Goal: Task Accomplishment & Management: Use online tool/utility

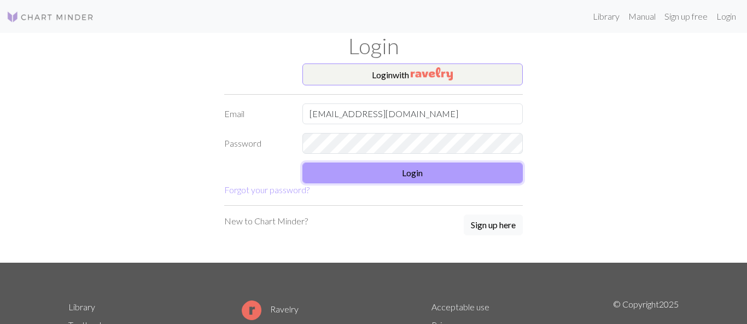
click at [380, 178] on button "Login" at bounding box center [412, 172] width 221 height 21
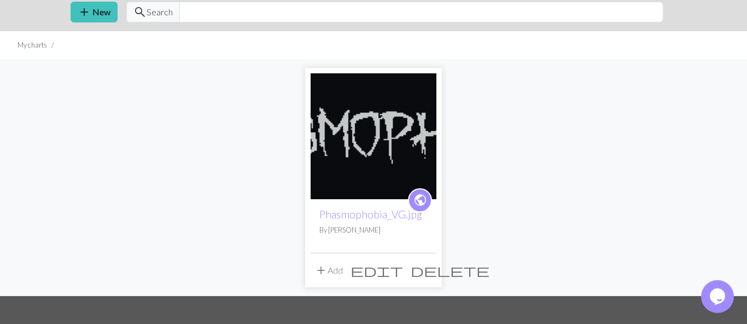
scroll to position [44, 0]
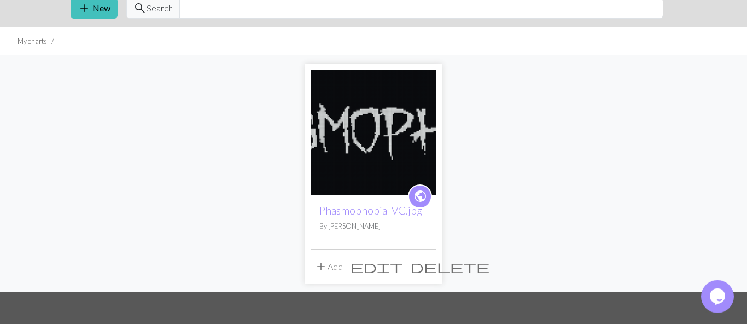
click at [389, 136] on img at bounding box center [373, 132] width 126 height 126
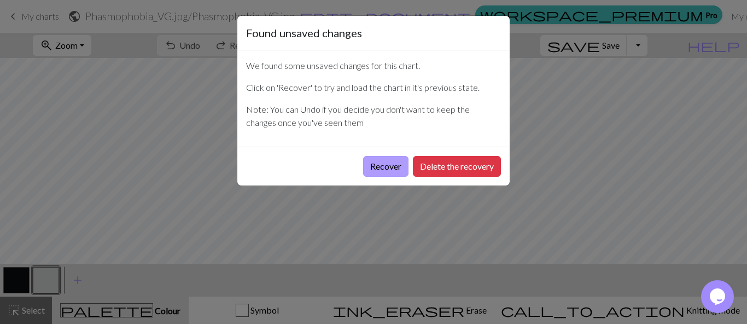
click at [390, 169] on button "Recover" at bounding box center [385, 166] width 45 height 21
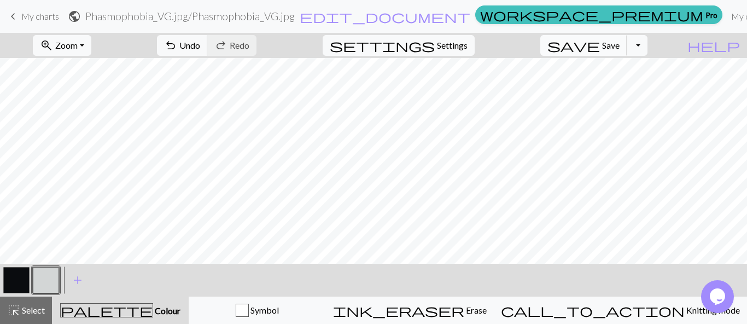
click at [627, 51] on button "save Save Save" at bounding box center [583, 45] width 87 height 21
click at [647, 46] on button "Toggle Dropdown" at bounding box center [636, 45] width 21 height 21
click at [618, 82] on button "save_alt Download" at bounding box center [556, 86] width 180 height 17
click at [726, 49] on span "help" at bounding box center [713, 45] width 52 height 15
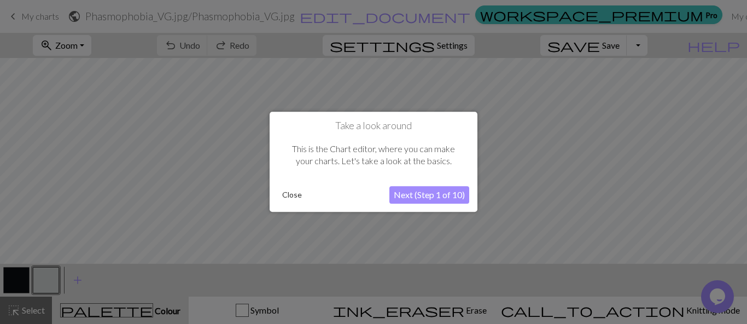
click at [432, 188] on button "Next (Step 1 of 10)" at bounding box center [429, 194] width 80 height 17
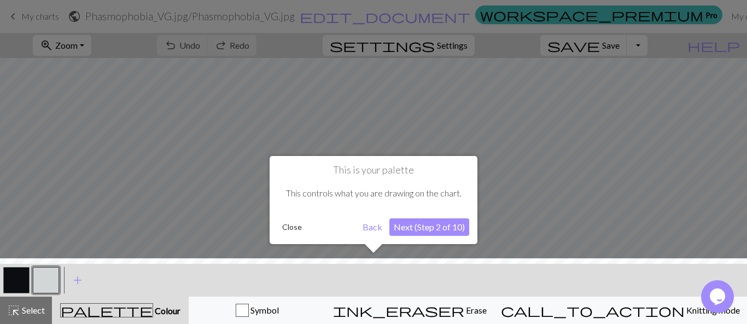
click at [417, 231] on button "Next (Step 2 of 10)" at bounding box center [429, 226] width 80 height 17
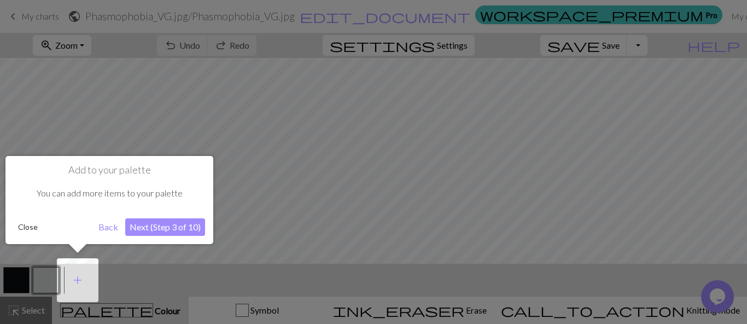
click at [176, 230] on button "Next (Step 3 of 10)" at bounding box center [165, 226] width 80 height 17
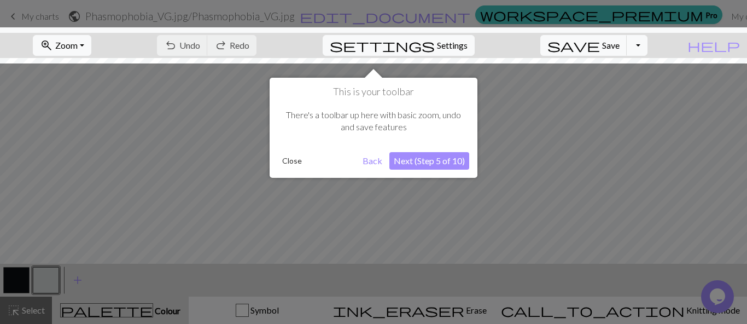
click at [430, 162] on button "Next (Step 5 of 10)" at bounding box center [429, 160] width 80 height 17
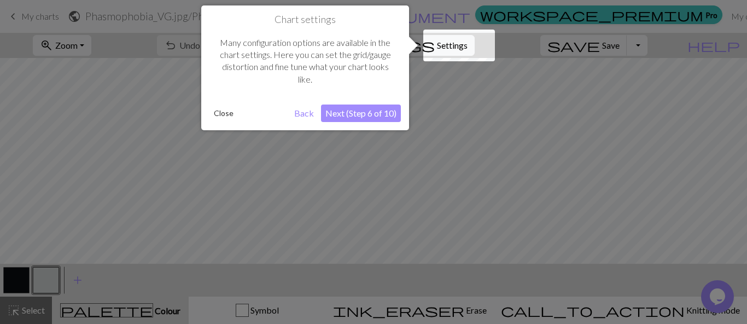
click at [379, 110] on button "Next (Step 6 of 10)" at bounding box center [361, 112] width 80 height 17
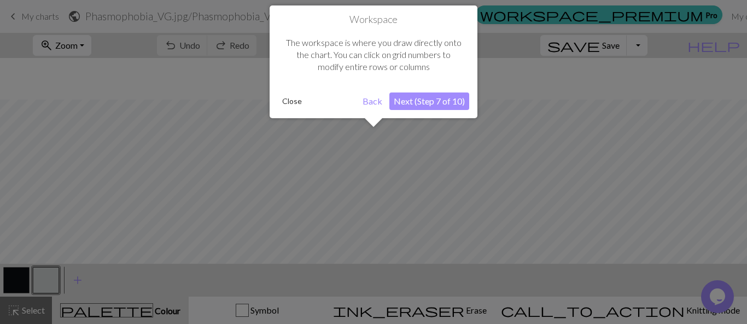
scroll to position [42, 0]
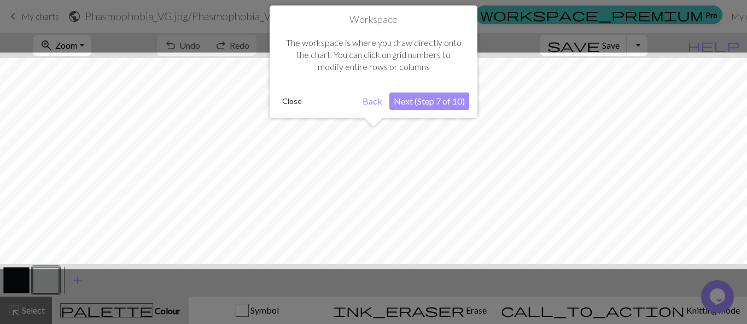
click at [418, 99] on button "Next (Step 7 of 10)" at bounding box center [429, 100] width 80 height 17
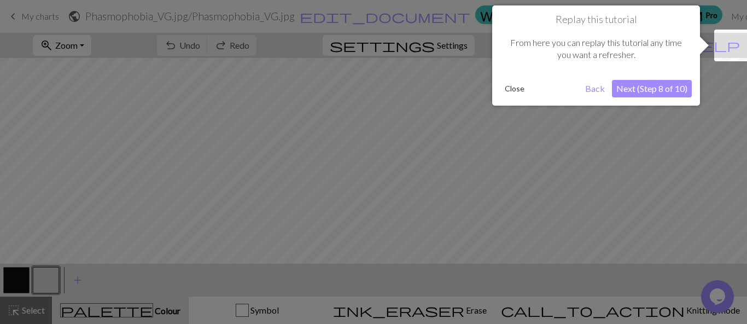
click at [629, 86] on button "Next (Step 8 of 10)" at bounding box center [652, 88] width 80 height 17
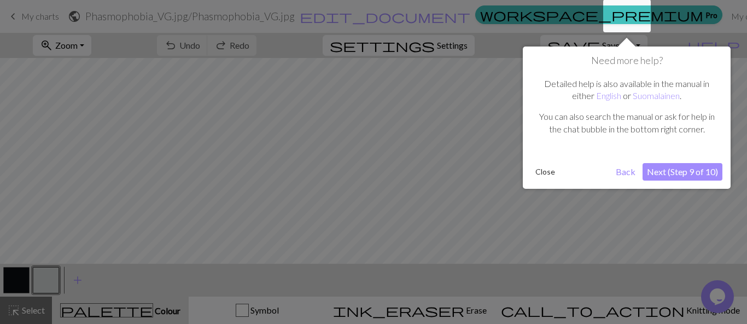
click at [670, 168] on button "Next (Step 9 of 10)" at bounding box center [682, 171] width 80 height 17
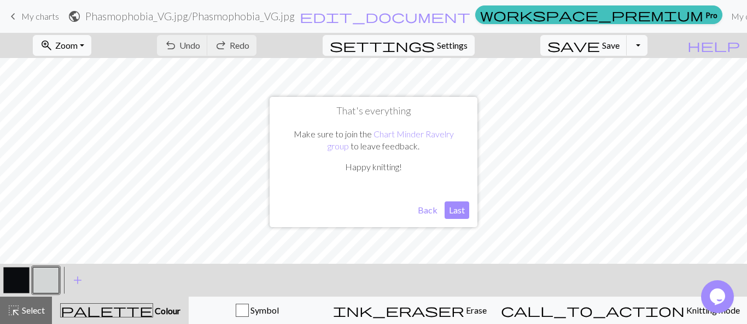
click at [456, 209] on button "Last" at bounding box center [456, 209] width 25 height 17
click at [619, 44] on span "Save" at bounding box center [610, 45] width 17 height 10
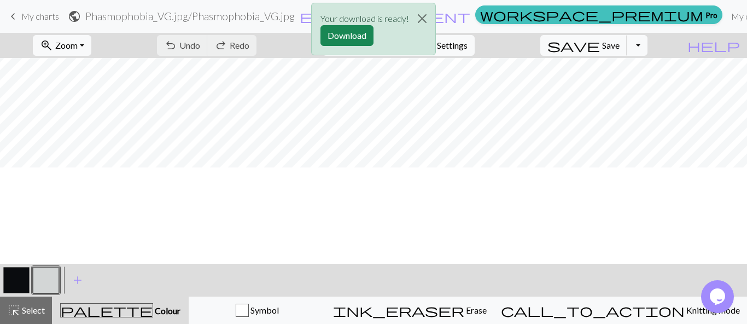
scroll to position [436, 0]
click at [351, 30] on button "Download" at bounding box center [346, 35] width 53 height 21
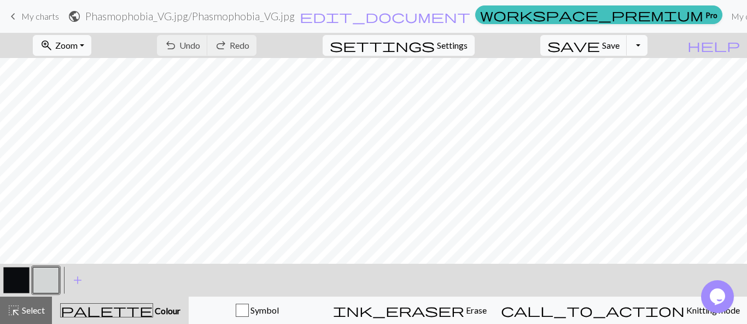
click at [647, 44] on button "Toggle Dropdown" at bounding box center [636, 45] width 21 height 21
click at [623, 70] on button "file_copy Save a copy" at bounding box center [556, 69] width 180 height 17
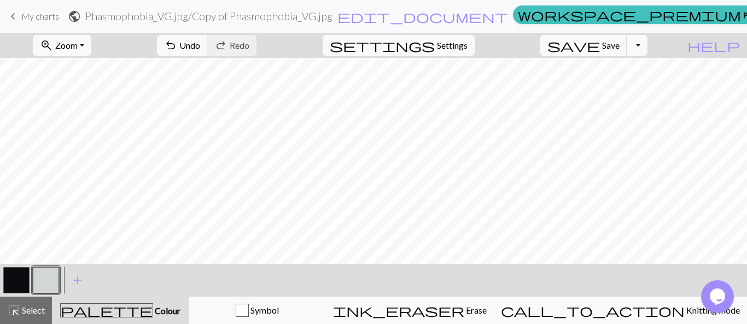
click at [22, 9] on link "keyboard_arrow_left My charts" at bounding box center [33, 16] width 52 height 19
click at [14, 290] on button "button" at bounding box center [16, 280] width 26 height 26
click at [17, 281] on button "button" at bounding box center [16, 280] width 26 height 26
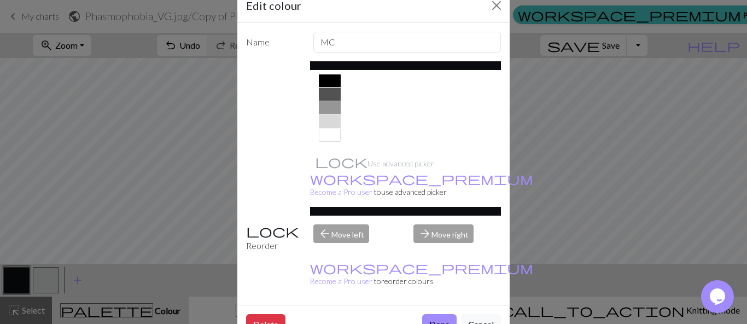
scroll to position [232, 0]
click at [328, 120] on div at bounding box center [330, 120] width 22 height 13
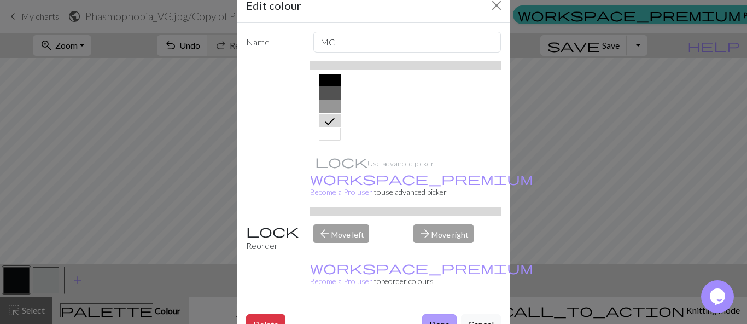
click at [437, 314] on button "Done" at bounding box center [439, 324] width 34 height 21
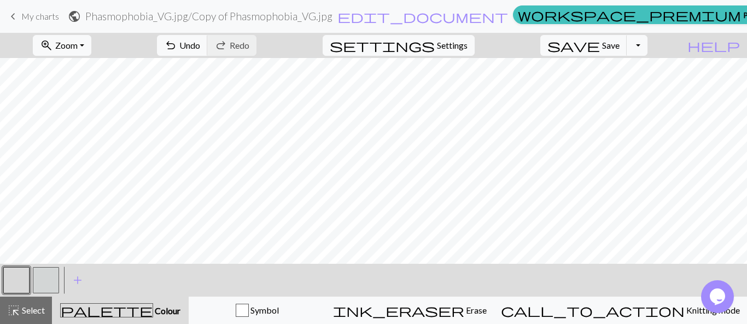
scroll to position [184, 0]
click at [17, 279] on button "button" at bounding box center [16, 280] width 26 height 26
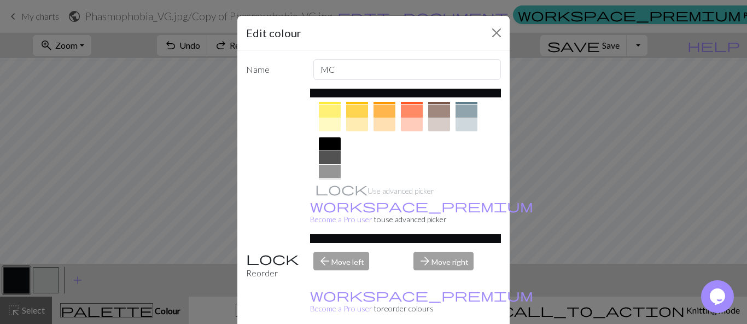
scroll to position [195, 0]
click at [330, 165] on div at bounding box center [330, 170] width 22 height 13
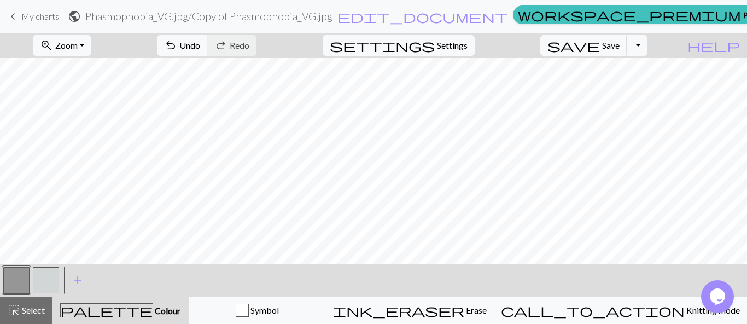
scroll to position [537, 0]
click at [16, 281] on button "button" at bounding box center [16, 280] width 26 height 26
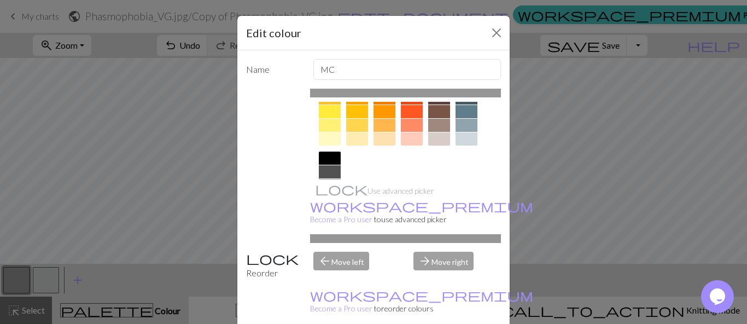
scroll to position [233, 0]
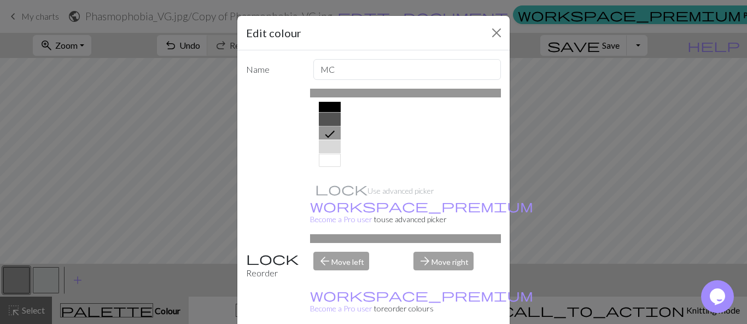
click at [332, 122] on div at bounding box center [330, 119] width 22 height 13
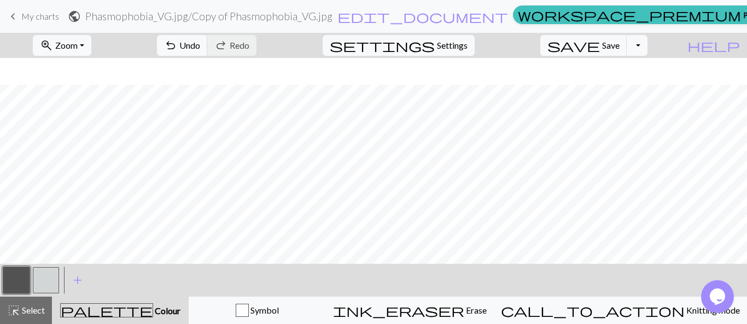
scroll to position [0, 0]
click at [325, 16] on h2 "Phasmophobia_VG.jpg / Copy of Phasmophobia_VG.jpg" at bounding box center [208, 16] width 247 height 13
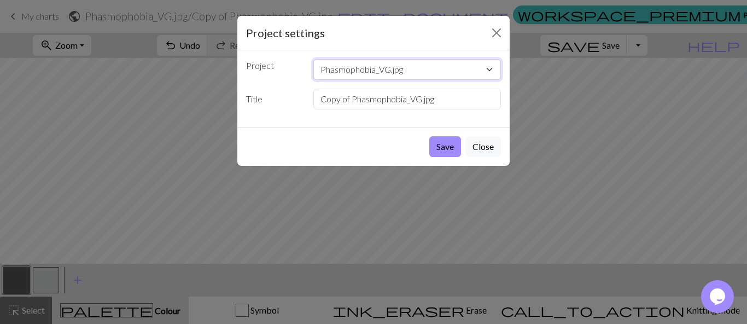
click at [313, 59] on select "Phasmophobia_VG.jpg" at bounding box center [407, 69] width 188 height 21
click at [387, 74] on select "Phasmophobia_VG.jpg" at bounding box center [407, 69] width 188 height 21
click at [313, 59] on select "Phasmophobia_VG.jpg" at bounding box center [407, 69] width 188 height 21
click at [387, 73] on select "Phasmophobia_VG.jpg" at bounding box center [407, 69] width 188 height 21
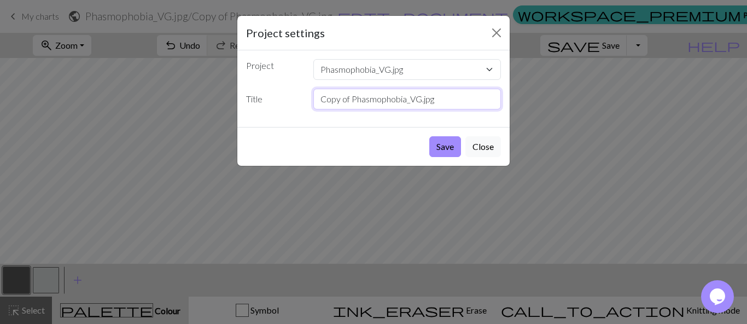
click at [380, 97] on input "Copy of Phasmophobia_VG.jpg" at bounding box center [407, 99] width 188 height 21
click at [403, 101] on input "Copy of Phasmophobia_VG.jpg" at bounding box center [407, 99] width 188 height 21
drag, startPoint x: 419, startPoint y: 102, endPoint x: 286, endPoint y: 87, distance: 133.6
click at [313, 89] on input "Copy of Phasmophobia_VG.jpg" at bounding box center [407, 99] width 188 height 21
type input "Phasmo_Light.jpg"
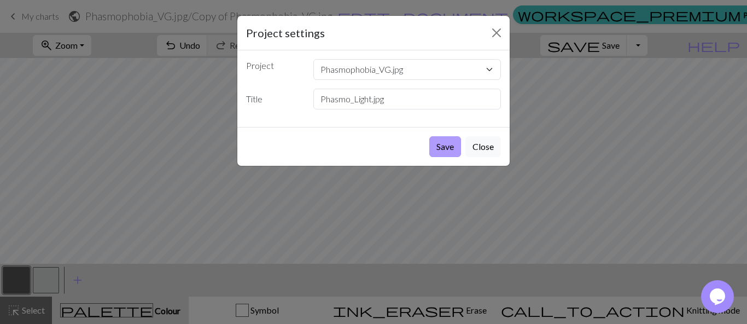
click at [443, 148] on button "Save" at bounding box center [445, 146] width 32 height 21
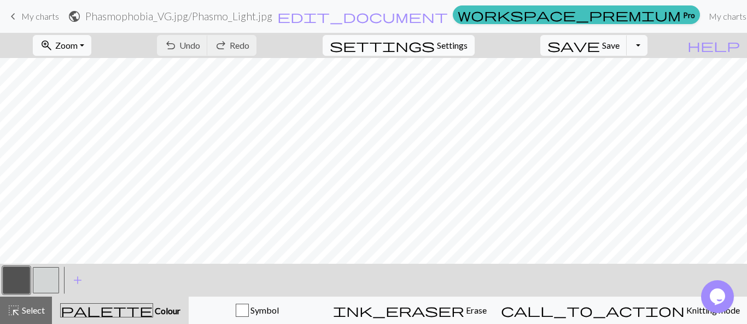
click at [434, 45] on span "settings" at bounding box center [382, 45] width 105 height 15
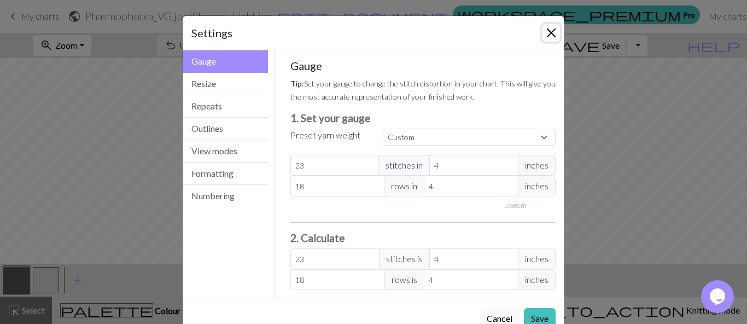
click at [557, 31] on button "Close" at bounding box center [550, 32] width 17 height 17
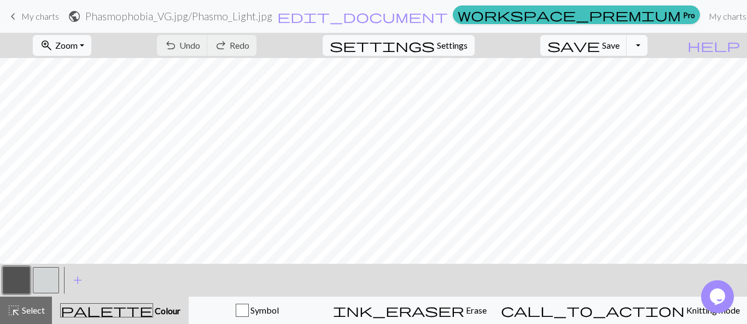
click at [647, 42] on button "Toggle Dropdown" at bounding box center [636, 45] width 21 height 21
click at [618, 87] on button "save_alt Download" at bounding box center [556, 86] width 180 height 17
click at [647, 49] on button "Toggle Dropdown" at bounding box center [636, 45] width 21 height 21
click at [621, 86] on button "save_alt Download" at bounding box center [556, 86] width 180 height 17
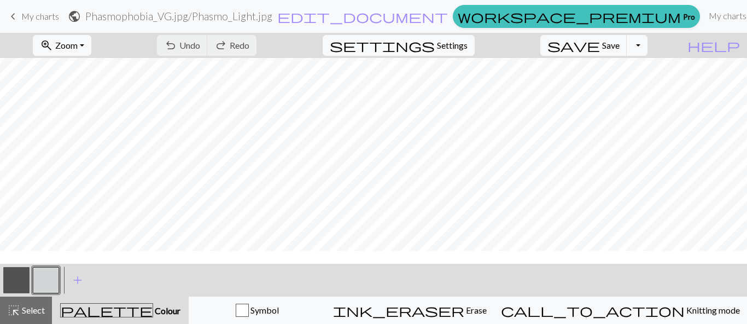
scroll to position [439, 0]
click at [647, 48] on button "Toggle Dropdown" at bounding box center [636, 45] width 21 height 21
click at [616, 93] on button "save_alt Download" at bounding box center [556, 86] width 180 height 17
click at [619, 47] on span "Save" at bounding box center [610, 45] width 17 height 10
click at [647, 49] on button "Toggle Dropdown" at bounding box center [636, 45] width 21 height 21
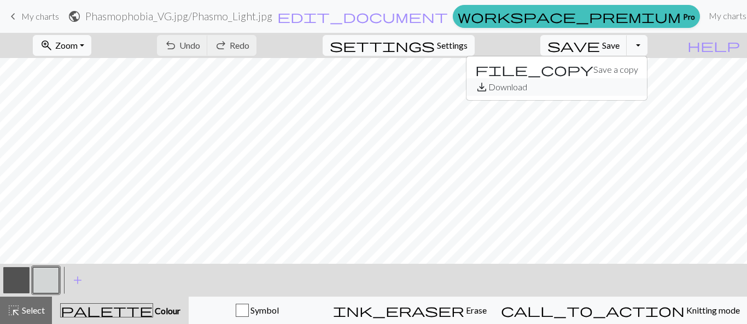
click at [618, 85] on button "save_alt Download" at bounding box center [556, 86] width 180 height 17
click at [647, 51] on button "Toggle Dropdown" at bounding box center [636, 45] width 21 height 21
click at [612, 91] on button "save_alt Download" at bounding box center [556, 86] width 180 height 17
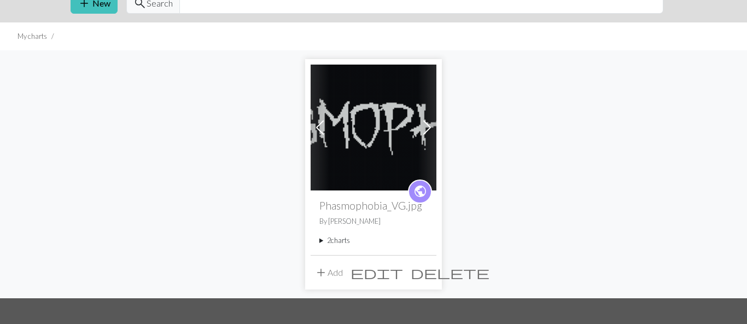
scroll to position [52, 0]
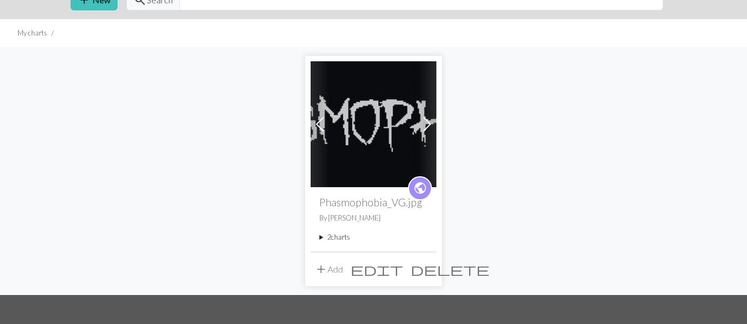
click at [326, 240] on summary "2 charts" at bounding box center [373, 237] width 108 height 10
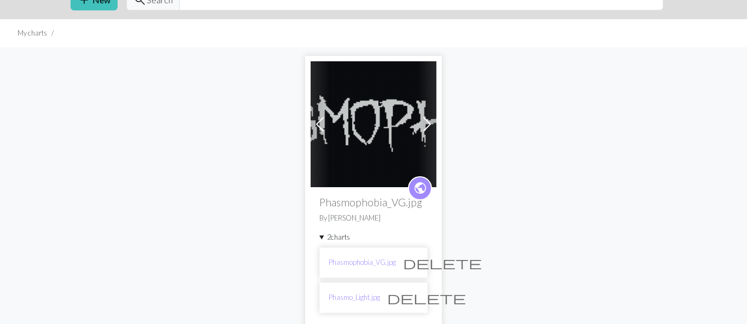
scroll to position [142, 0]
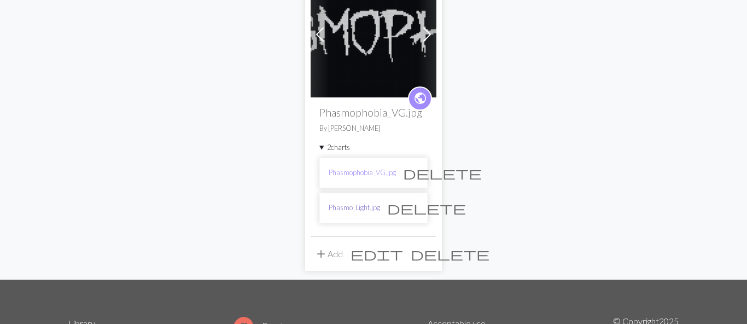
click at [368, 206] on link "Phasmo_Light.jpg" at bounding box center [353, 207] width 51 height 10
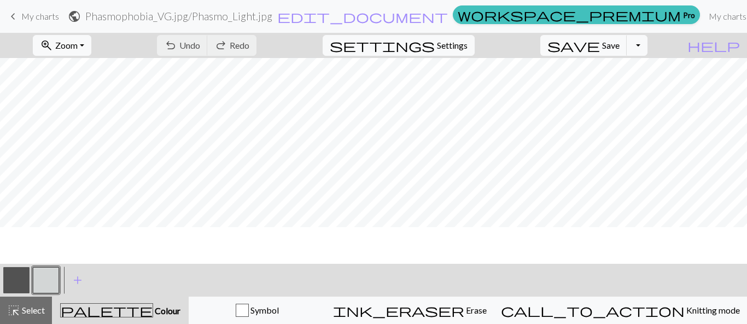
scroll to position [32, 0]
click at [647, 51] on button "Toggle Dropdown" at bounding box center [636, 45] width 21 height 21
click at [616, 84] on button "save_alt Download" at bounding box center [556, 86] width 180 height 17
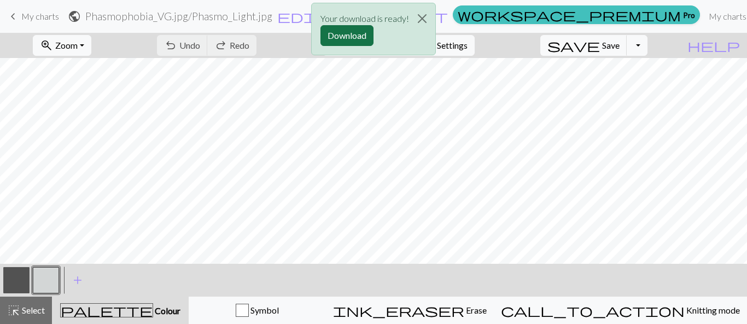
click at [345, 34] on button "Download" at bounding box center [346, 35] width 53 height 21
